Goal: Information Seeking & Learning: Learn about a topic

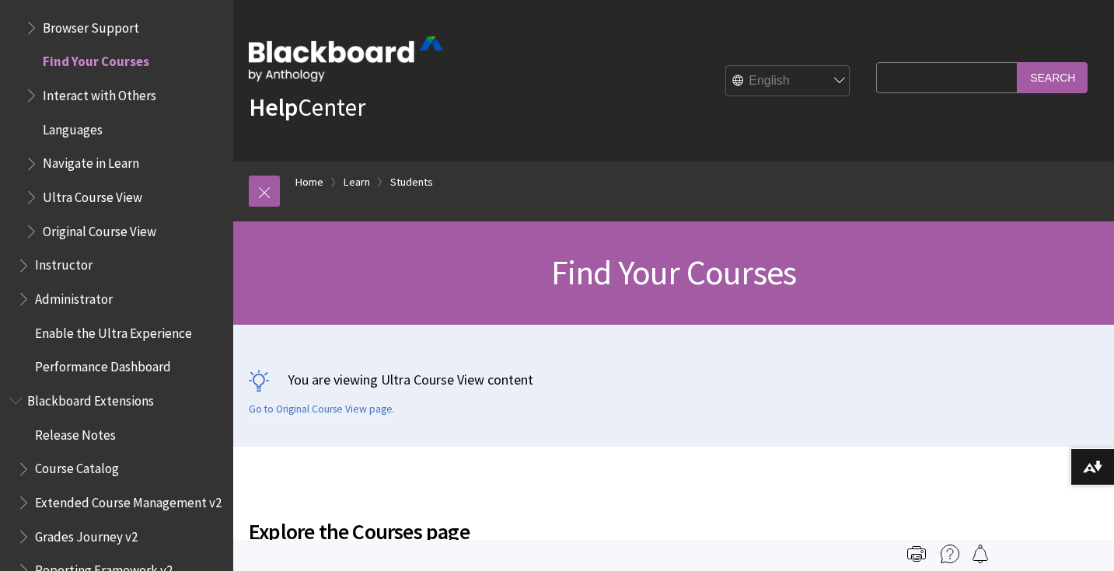
click at [78, 82] on span "Interact with Others" at bounding box center [99, 92] width 113 height 21
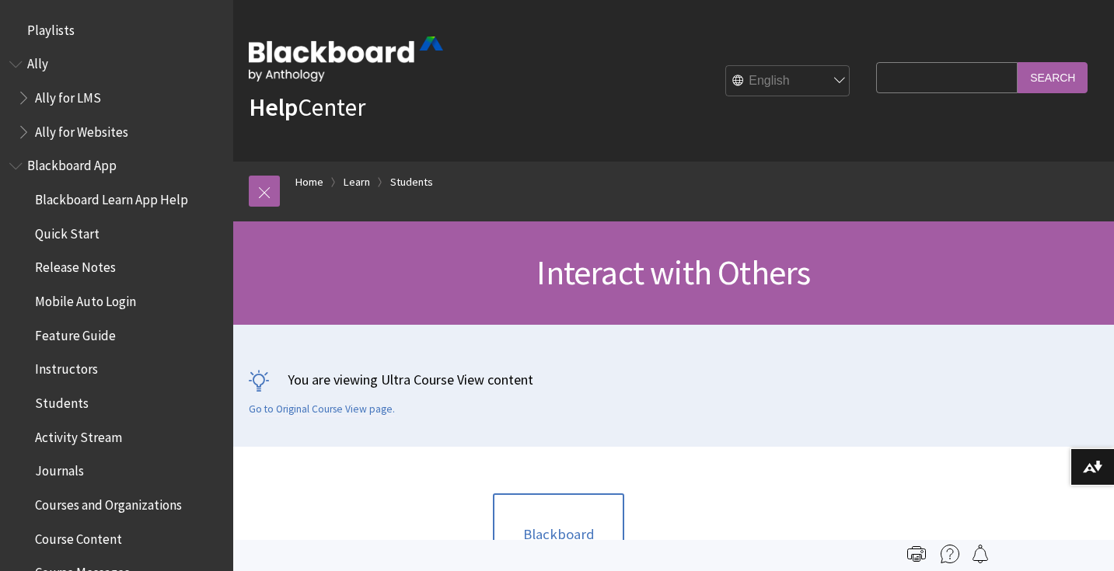
scroll to position [1675, 0]
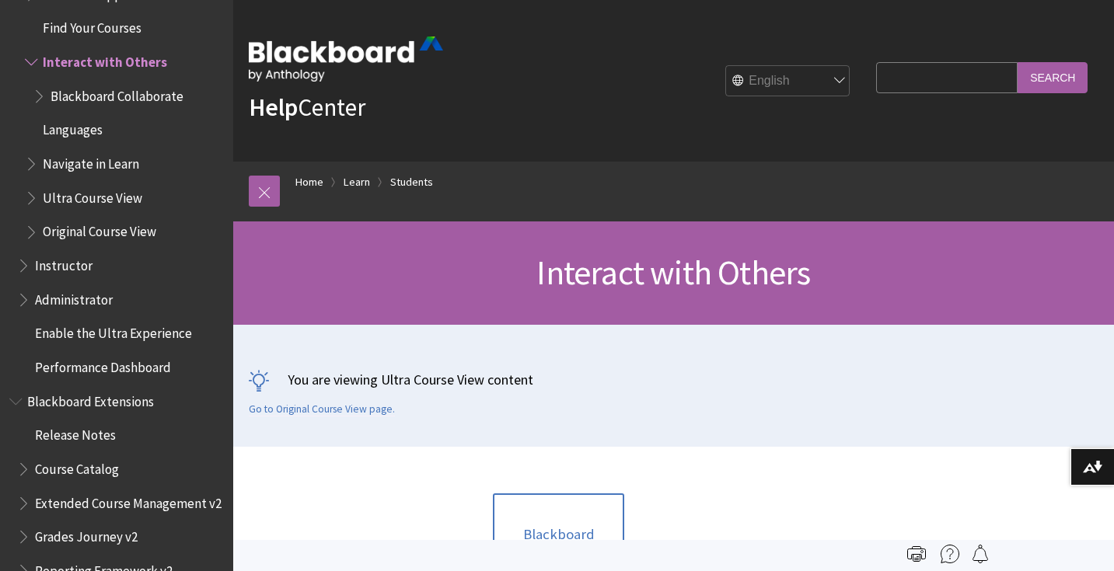
click at [82, 117] on span "Languages" at bounding box center [73, 127] width 60 height 21
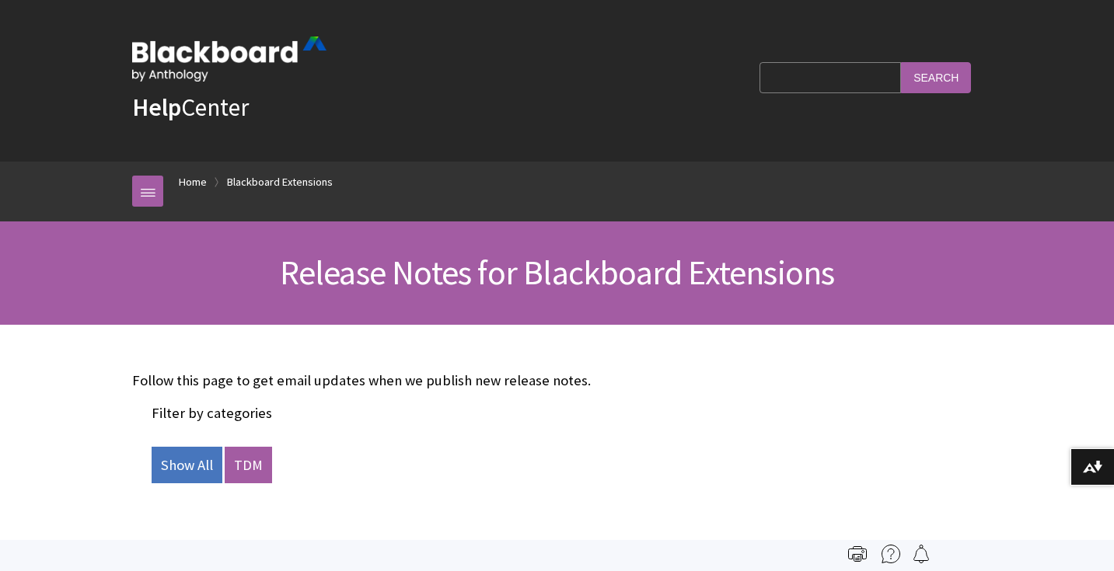
scroll to position [1548, 0]
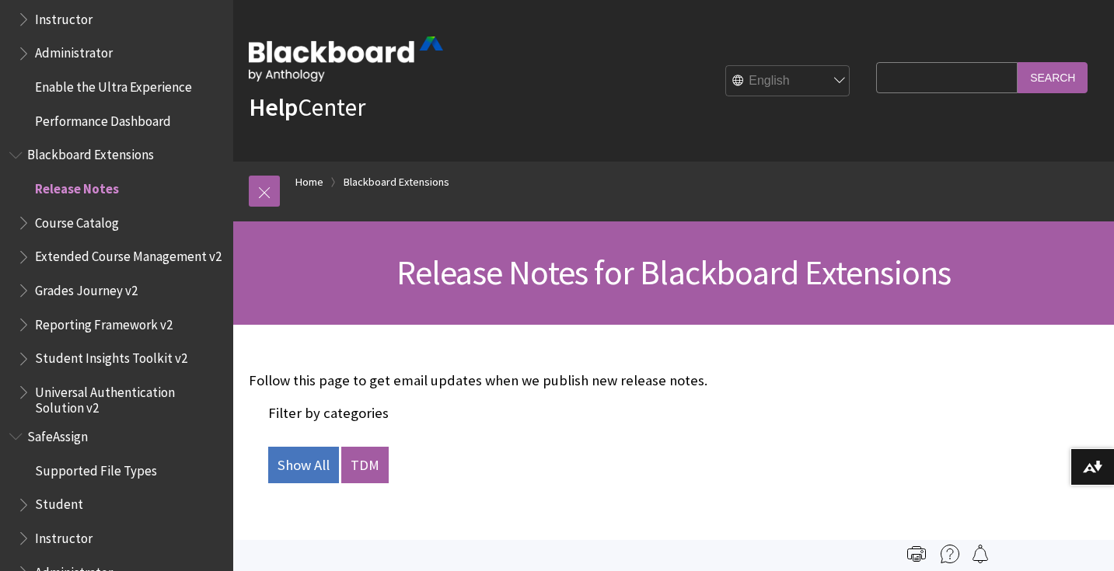
click at [75, 525] on span "Instructor" at bounding box center [64, 535] width 58 height 21
click at [75, 525] on span "Instructor" at bounding box center [66, 535] width 63 height 21
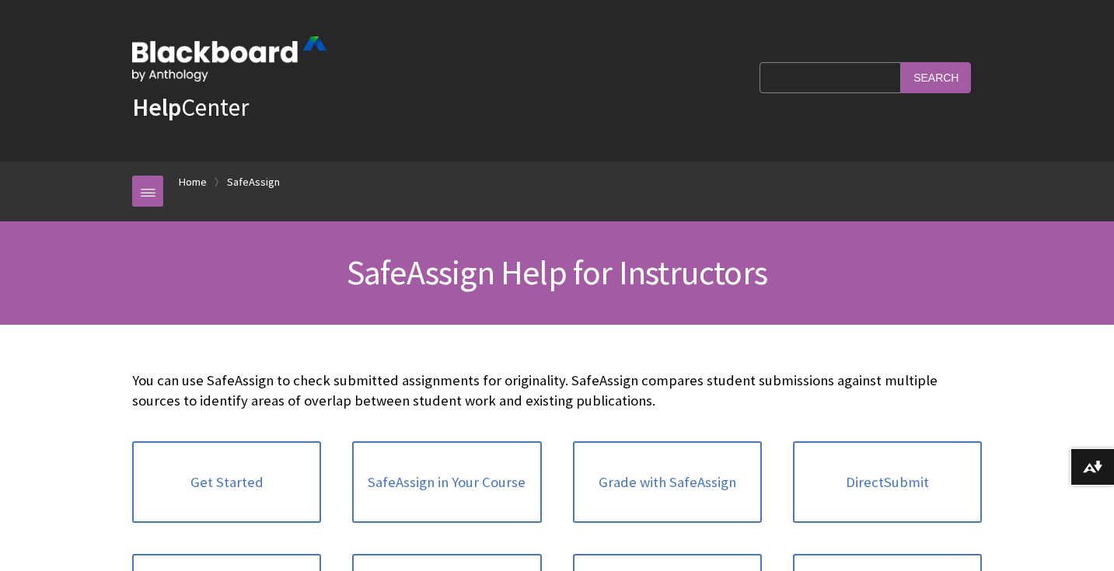
scroll to position [1816, 0]
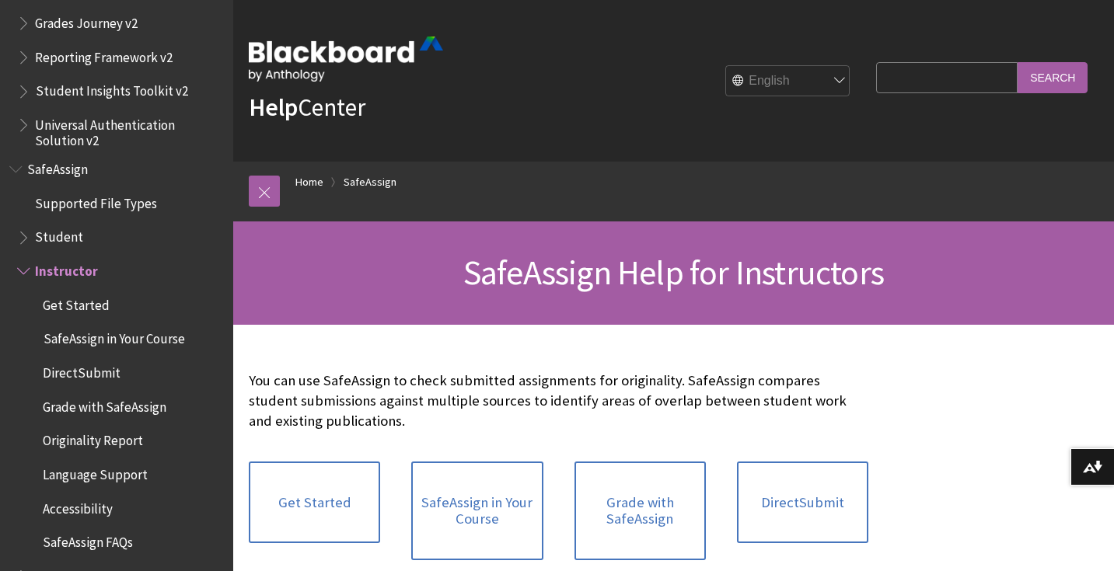
click at [67, 225] on span "Student" at bounding box center [120, 238] width 207 height 26
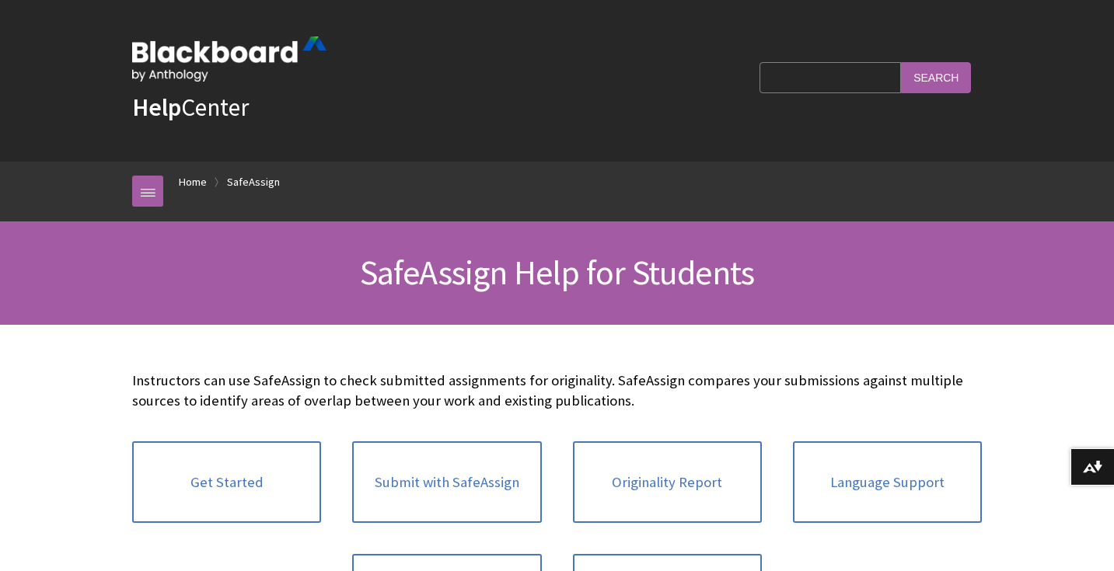
scroll to position [1749, 0]
